Goal: Task Accomplishment & Management: Use online tool/utility

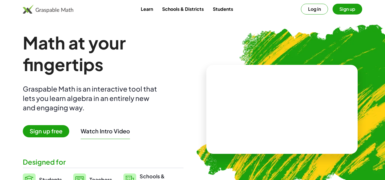
click at [53, 129] on span "Sign up free" at bounding box center [46, 131] width 46 height 12
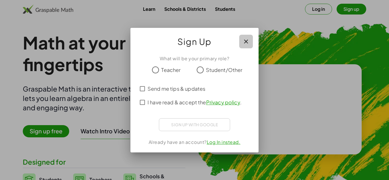
click at [246, 44] on icon "button" at bounding box center [246, 41] width 7 height 7
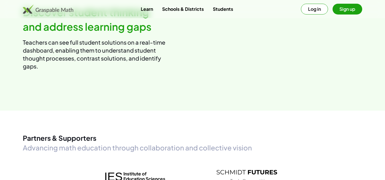
scroll to position [683, 0]
click at [344, 11] on button "Sign up" at bounding box center [348, 9] width 30 height 11
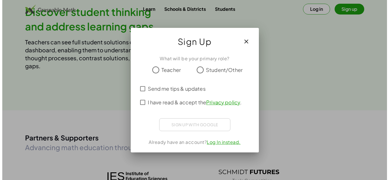
scroll to position [0, 0]
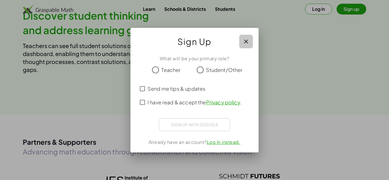
click at [244, 42] on icon "button" at bounding box center [246, 41] width 7 height 7
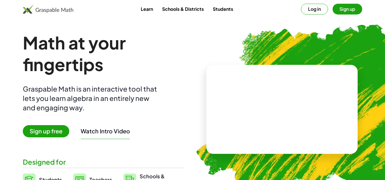
click at [268, 118] on video at bounding box center [282, 109] width 86 height 43
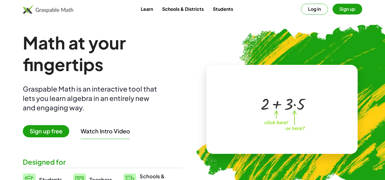
click at [268, 118] on div at bounding box center [280, 104] width 97 height 46
click at [59, 126] on span "Sign up free" at bounding box center [46, 131] width 46 height 12
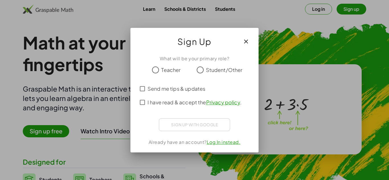
click at [223, 141] on link "Log In instead." at bounding box center [224, 142] width 34 height 6
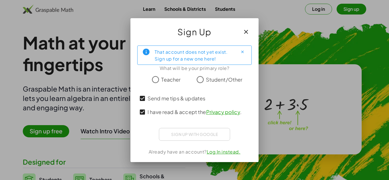
click at [168, 133] on div "Sign up with Google Acceder con Google Acceder con Google. Se abre en una pesta…" at bounding box center [194, 134] width 71 height 13
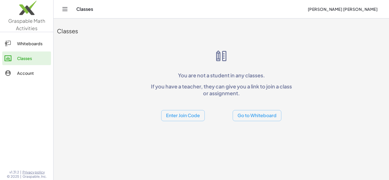
click at [158, 82] on div "You are not a student in any classes. If you have a teacher, they can give you …" at bounding box center [222, 85] width 146 height 72
click at [184, 120] on button "Enter Join Code" at bounding box center [183, 115] width 44 height 11
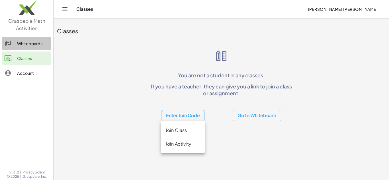
click at [37, 42] on div "Whiteboards" at bounding box center [33, 43] width 32 height 7
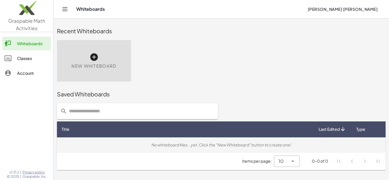
click at [273, 138] on td "No whiteboard files...yet. Click the "New Whiteboard" button to create one!" at bounding box center [221, 145] width 329 height 15
click at [271, 147] on div "No whiteboard files...yet. Click the "New Whiteboard" button to create one!" at bounding box center [222, 145] width 320 height 6
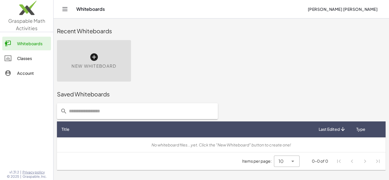
click at [91, 53] on icon at bounding box center [94, 57] width 9 height 9
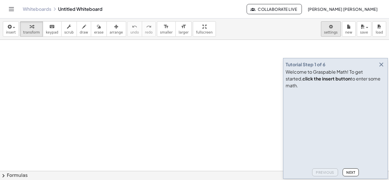
click at [330, 30] on body "Graspable Math Activities Whiteboards Classes Account v1.31.2 | Privacy policy …" at bounding box center [194, 90] width 389 height 180
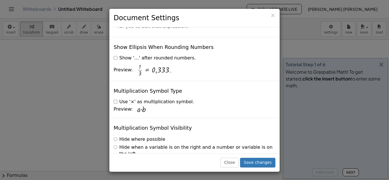
scroll to position [1396, 0]
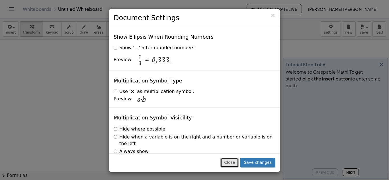
click at [234, 163] on button "Close" at bounding box center [230, 163] width 18 height 10
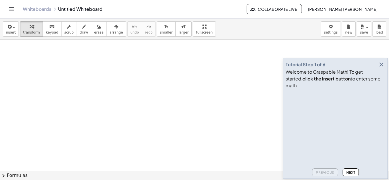
click at [131, 113] on div at bounding box center [194, 171] width 389 height 263
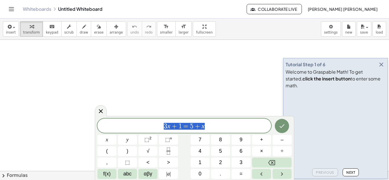
drag, startPoint x: 207, startPoint y: 130, endPoint x: 133, endPoint y: 135, distance: 74.0
click at [133, 135] on div "******** 3 x + 1 = 5 + x x y ⬚ 2 ⬚ n 7 8 9 + – ( ) √ 4 5 6 × ÷ , ⬚ < > 1 2 3 f(…" at bounding box center [194, 149] width 194 height 60
click at [171, 152] on icon "Fraction" at bounding box center [168, 151] width 7 height 7
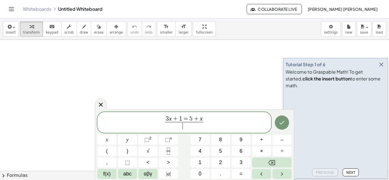
click at [181, 118] on span "1" at bounding box center [180, 119] width 3 height 6
drag, startPoint x: 203, startPoint y: 117, endPoint x: 166, endPoint y: 119, distance: 37.1
click at [241, 162] on span "3" at bounding box center [241, 163] width 3 height 8
click at [224, 162] on button "2" at bounding box center [220, 163] width 19 height 10
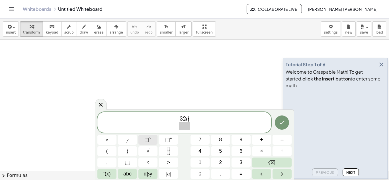
click at [149, 143] on span "⬚ 2" at bounding box center [148, 140] width 7 height 8
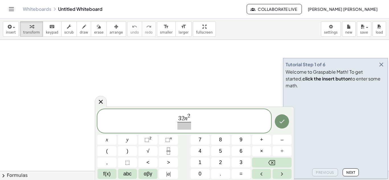
click at [276, 134] on div "3 2 n 2 ​ x y ⬚ 2 ⬚ n 7 8 9 + – ( ) √ 4 5 6 × ÷ , ⬚ < > 1 2 3 f(x) abc αβγ | a …" at bounding box center [194, 144] width 194 height 70
click at [276, 138] on button "–" at bounding box center [282, 140] width 19 height 10
click at [200, 152] on span "4" at bounding box center [200, 152] width 3 height 8
click at [217, 142] on button "8" at bounding box center [220, 140] width 19 height 10
click at [261, 138] on span "+" at bounding box center [261, 140] width 3 height 8
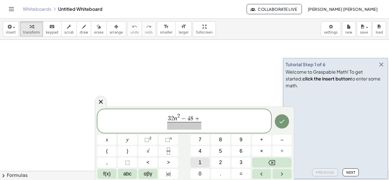
click at [200, 163] on span "1" at bounding box center [200, 163] width 3 height 8
click at [244, 151] on button "6" at bounding box center [241, 152] width 19 height 10
click at [199, 129] on span "​" at bounding box center [184, 126] width 40 height 8
click at [240, 154] on span "6" at bounding box center [241, 152] width 3 height 8
click at [155, 141] on button "⬚ 2" at bounding box center [148, 140] width 19 height 10
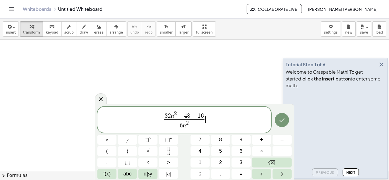
click at [227, 126] on span "3 2 n 2 − 4 8 + 1 6 6 n 2 ​ ​" at bounding box center [184, 120] width 174 height 20
click at [282, 135] on button "–" at bounding box center [282, 140] width 19 height 10
click at [165, 155] on icon "Fraction" at bounding box center [168, 151] width 7 height 7
click at [218, 139] on button "8" at bounding box center [220, 140] width 19 height 10
click at [279, 140] on button "–" at bounding box center [282, 140] width 19 height 10
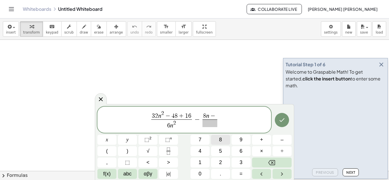
click at [212, 139] on button "8" at bounding box center [220, 140] width 19 height 10
click at [212, 123] on span "​" at bounding box center [210, 124] width 18 height 8
click at [281, 118] on icon "Done" at bounding box center [282, 120] width 7 height 7
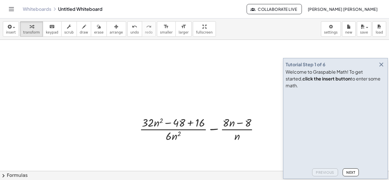
click at [384, 68] on icon "button" at bounding box center [381, 64] width 7 height 7
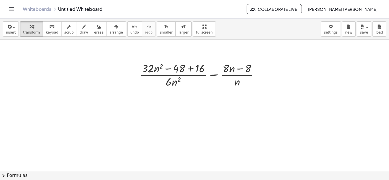
scroll to position [51, 0]
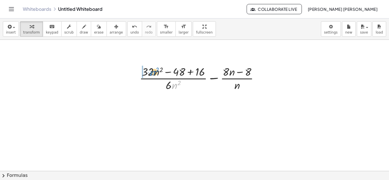
drag, startPoint x: 176, startPoint y: 89, endPoint x: 153, endPoint y: 76, distance: 25.8
click at [153, 76] on div at bounding box center [202, 78] width 130 height 29
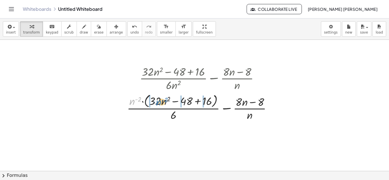
drag, startPoint x: 133, startPoint y: 104, endPoint x: 156, endPoint y: 105, distance: 22.8
click at [156, 105] on div at bounding box center [201, 107] width 155 height 30
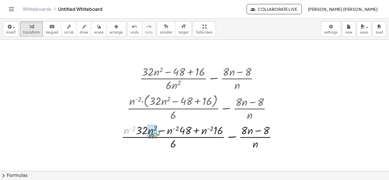
drag, startPoint x: 128, startPoint y: 135, endPoint x: 153, endPoint y: 140, distance: 25.2
click at [153, 140] on div at bounding box center [202, 137] width 166 height 29
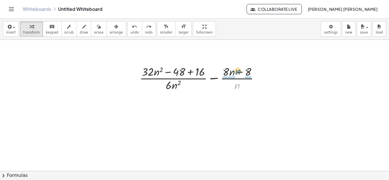
drag, startPoint x: 239, startPoint y: 85, endPoint x: 239, endPoint y: 72, distance: 13.1
click at [239, 72] on div at bounding box center [202, 78] width 130 height 29
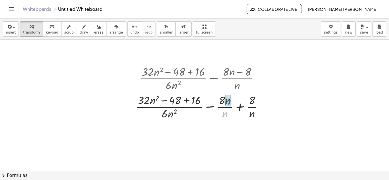
drag, startPoint x: 225, startPoint y: 113, endPoint x: 227, endPoint y: 100, distance: 13.4
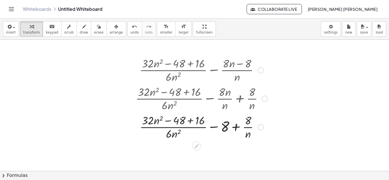
scroll to position [60, 0]
drag, startPoint x: 176, startPoint y: 133, endPoint x: 188, endPoint y: 129, distance: 13.1
click at [188, 129] on div at bounding box center [202, 126] width 138 height 29
drag, startPoint x: 170, startPoint y: 135, endPoint x: 151, endPoint y: 132, distance: 20.1
click at [151, 132] on div at bounding box center [202, 126] width 138 height 29
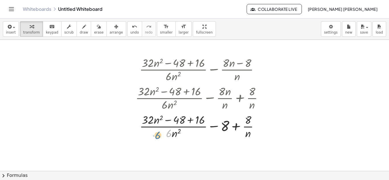
drag, startPoint x: 172, startPoint y: 133, endPoint x: 161, endPoint y: 134, distance: 11.0
click at [161, 134] on div at bounding box center [202, 126] width 138 height 29
drag, startPoint x: 158, startPoint y: 135, endPoint x: 138, endPoint y: 137, distance: 20.4
click at [138, 137] on div at bounding box center [202, 126] width 138 height 29
drag, startPoint x: 174, startPoint y: 133, endPoint x: 150, endPoint y: 133, distance: 23.4
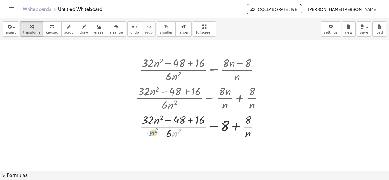
click at [150, 133] on div at bounding box center [202, 126] width 138 height 29
drag, startPoint x: 151, startPoint y: 120, endPoint x: 172, endPoint y: 123, distance: 21.0
click at [172, 123] on div at bounding box center [202, 126] width 138 height 29
drag, startPoint x: 174, startPoint y: 133, endPoint x: 161, endPoint y: 134, distance: 13.1
click at [161, 134] on div at bounding box center [202, 126] width 138 height 29
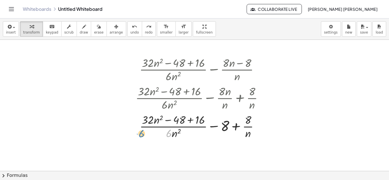
drag, startPoint x: 168, startPoint y: 133, endPoint x: 141, endPoint y: 133, distance: 27.1
click at [141, 133] on div at bounding box center [202, 126] width 138 height 29
click at [168, 135] on div at bounding box center [202, 126] width 138 height 29
click at [181, 135] on div at bounding box center [202, 126] width 138 height 29
drag, startPoint x: 167, startPoint y: 135, endPoint x: 148, endPoint y: 133, distance: 19.2
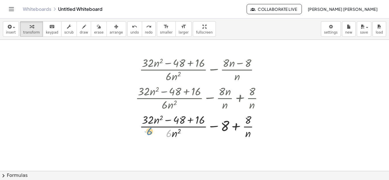
click at [148, 133] on div at bounding box center [202, 126] width 138 height 29
click at [178, 134] on div at bounding box center [202, 126] width 138 height 29
click at [177, 134] on div at bounding box center [202, 126] width 138 height 29
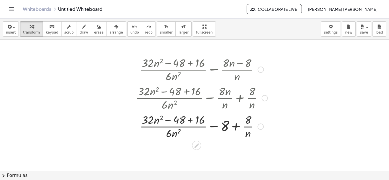
click at [200, 145] on div at bounding box center [196, 145] width 9 height 9
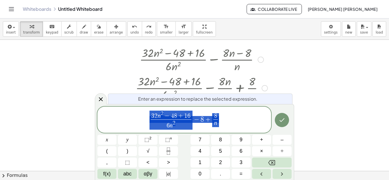
scroll to position [71, 0]
click at [100, 101] on icon at bounding box center [101, 99] width 4 height 4
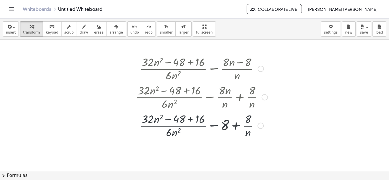
scroll to position [60, 0]
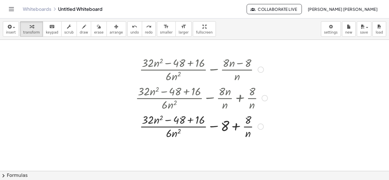
click at [183, 121] on div at bounding box center [202, 126] width 138 height 29
click at [158, 119] on div at bounding box center [202, 126] width 138 height 29
click at [145, 118] on div at bounding box center [202, 126] width 138 height 29
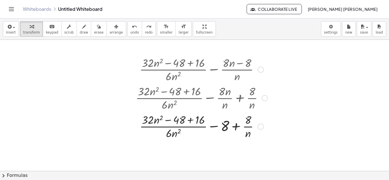
click at [145, 118] on div at bounding box center [202, 126] width 138 height 29
drag, startPoint x: 175, startPoint y: 135, endPoint x: 153, endPoint y: 131, distance: 22.0
click at [153, 131] on div at bounding box center [202, 126] width 138 height 29
drag, startPoint x: 178, startPoint y: 136, endPoint x: 160, endPoint y: 122, distance: 22.5
click at [160, 122] on div at bounding box center [202, 126] width 138 height 29
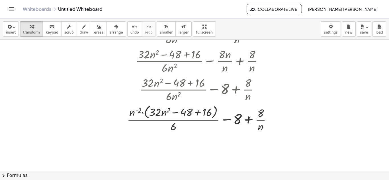
scroll to position [97, 0]
drag, startPoint x: 177, startPoint y: 130, endPoint x: 160, endPoint y: 111, distance: 25.2
click at [160, 111] on div at bounding box center [201, 118] width 155 height 30
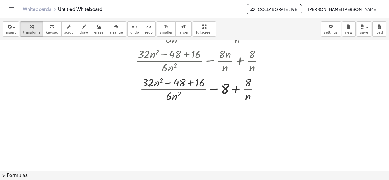
click at [86, 83] on div at bounding box center [194, 74] width 389 height 263
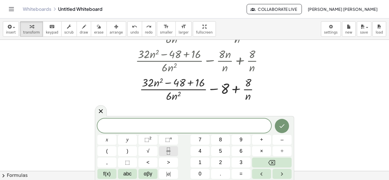
click at [172, 151] on icon "Fraction" at bounding box center [168, 151] width 7 height 7
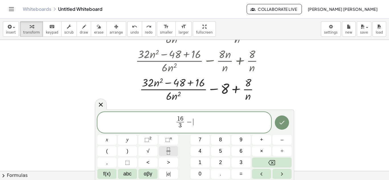
click at [170, 155] on button "Fraction" at bounding box center [168, 152] width 19 height 10
click at [160, 150] on button "Fraction" at bounding box center [168, 152] width 19 height 10
click at [166, 141] on span "⬚" at bounding box center [167, 140] width 5 height 6
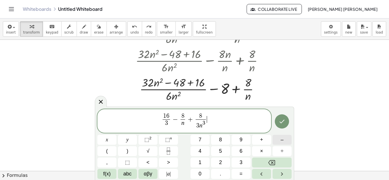
click at [273, 137] on button "–" at bounding box center [282, 140] width 19 height 10
click at [115, 154] on button "(" at bounding box center [106, 152] width 19 height 10
click at [174, 156] on button "Fraction" at bounding box center [168, 152] width 19 height 10
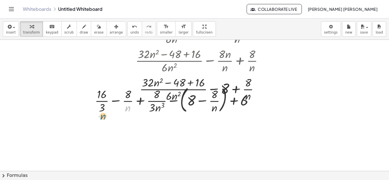
drag, startPoint x: 128, startPoint y: 105, endPoint x: 105, endPoint y: 113, distance: 24.1
click at [105, 113] on div at bounding box center [176, 99] width 169 height 31
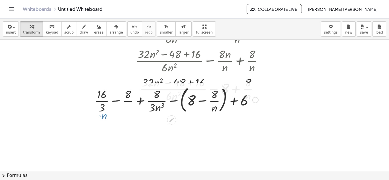
click at [106, 112] on div at bounding box center [176, 99] width 169 height 31
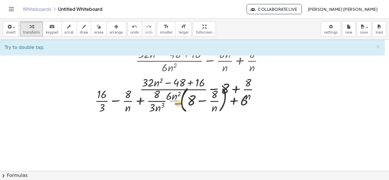
drag, startPoint x: 178, startPoint y: 99, endPoint x: 183, endPoint y: 102, distance: 6.4
click at [183, 102] on div at bounding box center [176, 99] width 169 height 31
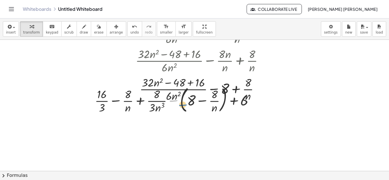
drag, startPoint x: 174, startPoint y: 101, endPoint x: 184, endPoint y: 105, distance: 10.1
click at [184, 105] on div at bounding box center [176, 99] width 169 height 31
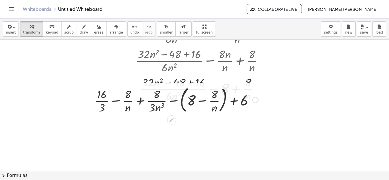
click at [173, 102] on div at bounding box center [176, 99] width 169 height 31
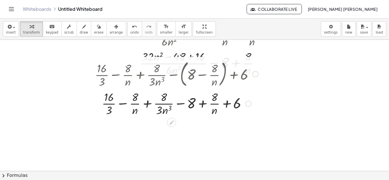
scroll to position [129, 0]
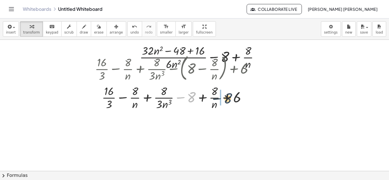
drag, startPoint x: 188, startPoint y: 100, endPoint x: 237, endPoint y: 102, distance: 48.8
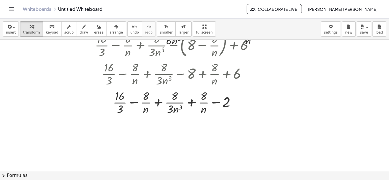
scroll to position [153, 0]
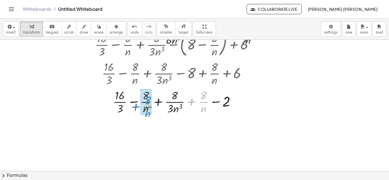
drag, startPoint x: 203, startPoint y: 104, endPoint x: 147, endPoint y: 107, distance: 55.7
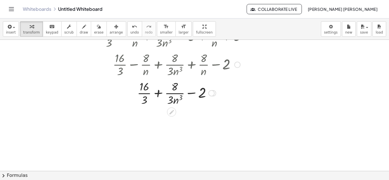
scroll to position [190, 0]
